Goal: Transaction & Acquisition: Purchase product/service

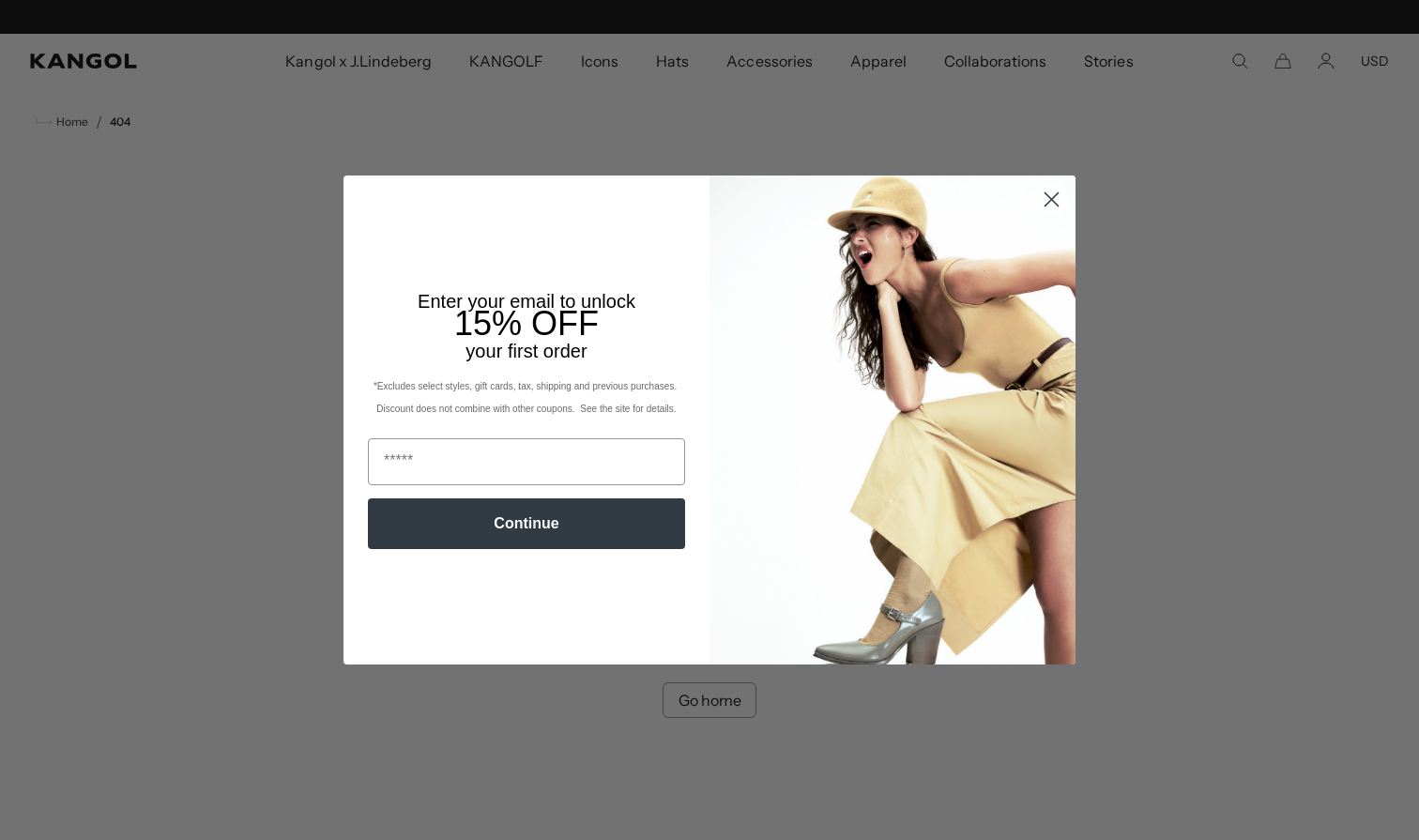
scroll to position [0, 386]
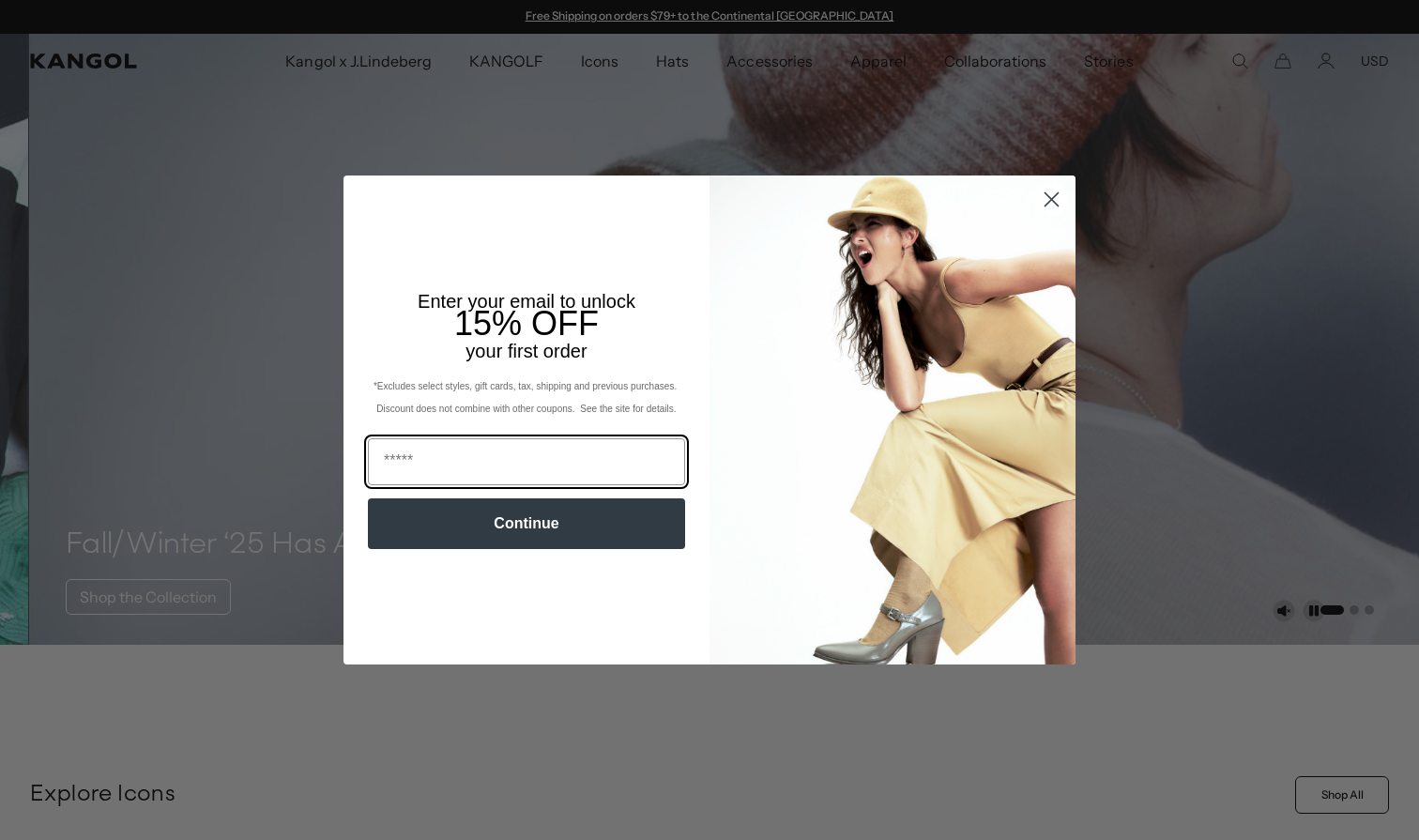
scroll to position [0, 386]
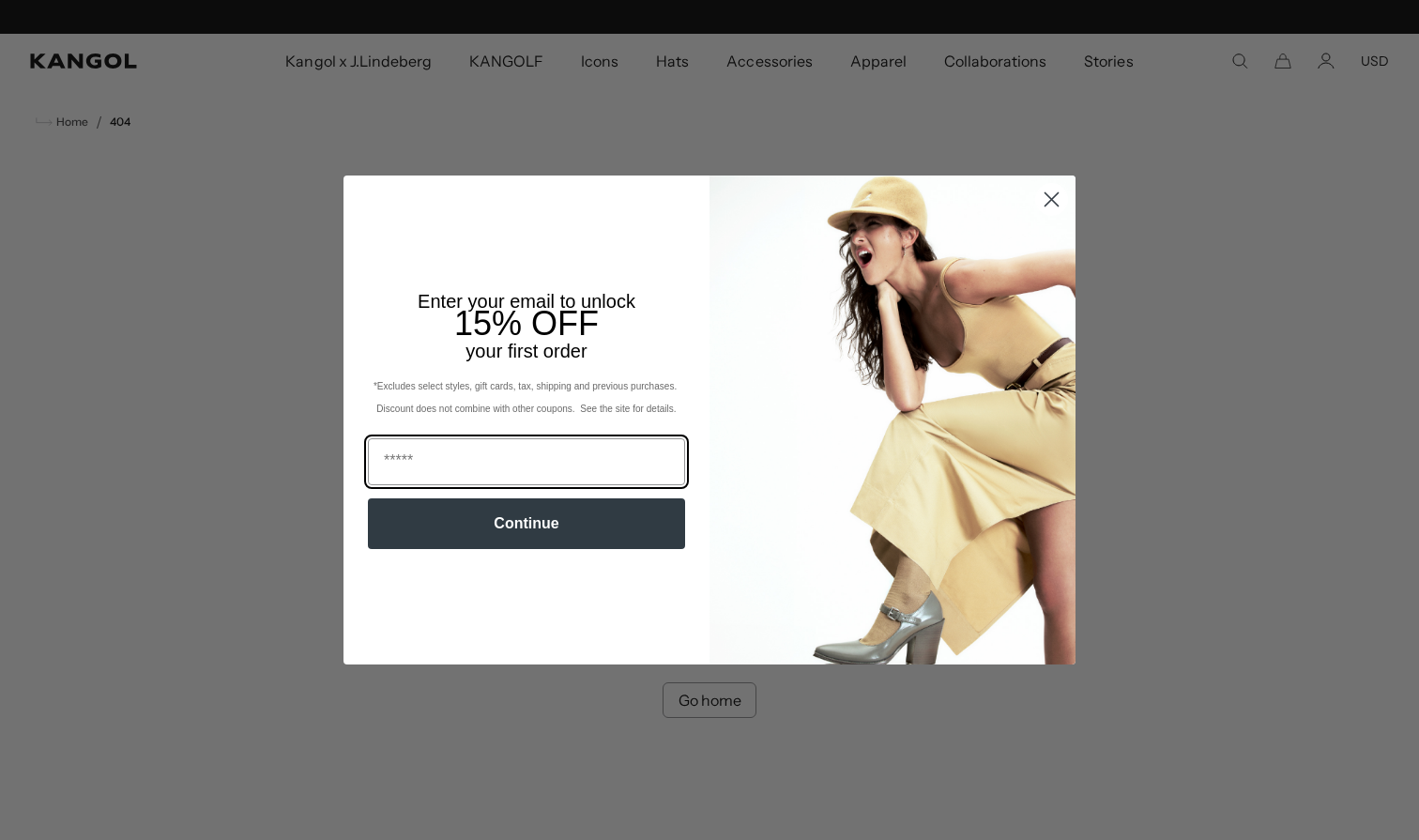
scroll to position [0, 386]
